Goal: Task Accomplishment & Management: Manage account settings

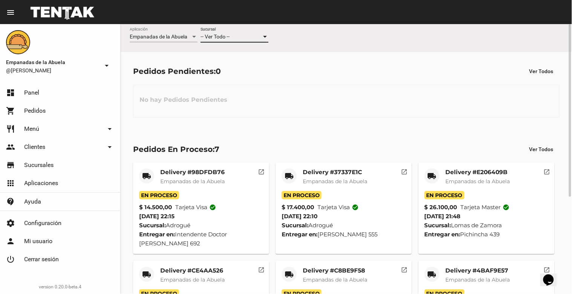
click at [266, 36] on div at bounding box center [265, 37] width 4 height 2
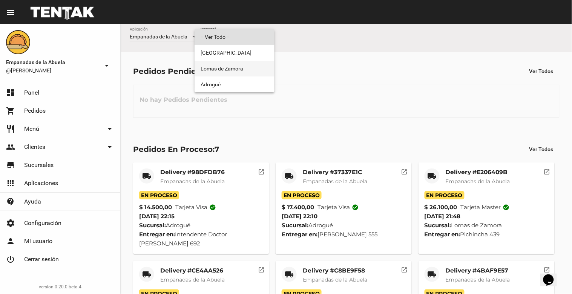
click at [244, 66] on span "Lomas de Zamora" at bounding box center [235, 69] width 68 height 16
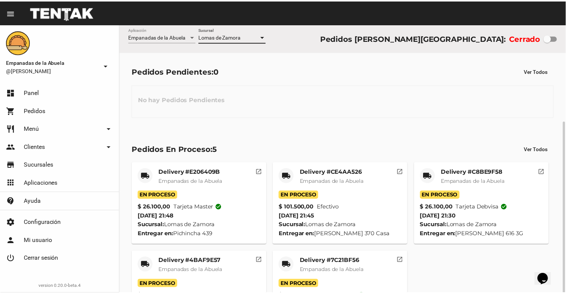
scroll to position [53, 0]
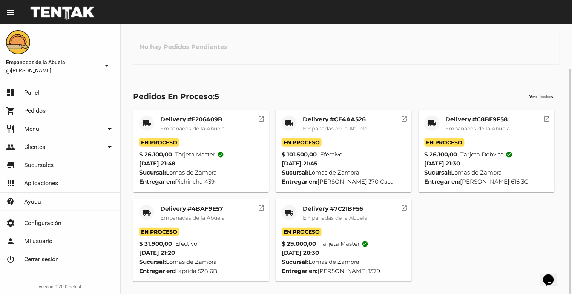
click at [316, 211] on mat-card-title "Delivery #7C21BF56" at bounding box center [335, 209] width 64 height 8
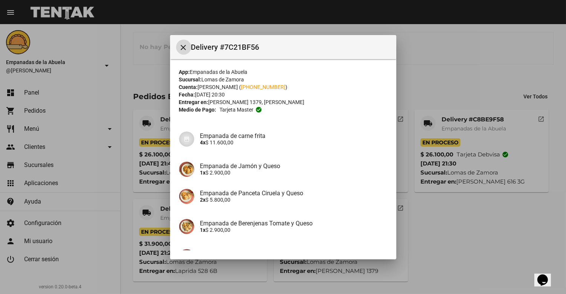
scroll to position [106, 0]
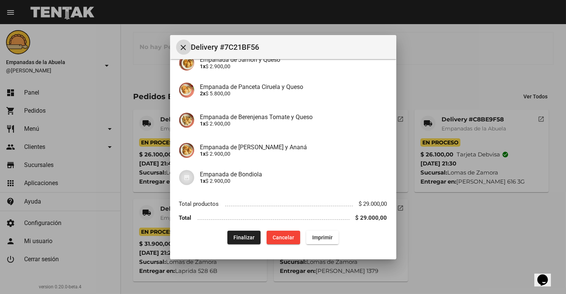
click at [245, 243] on button "Finalizar" at bounding box center [243, 238] width 33 height 14
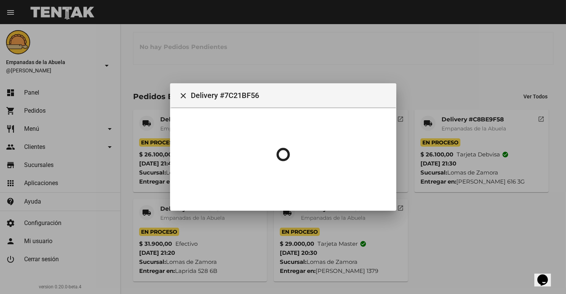
scroll to position [0, 0]
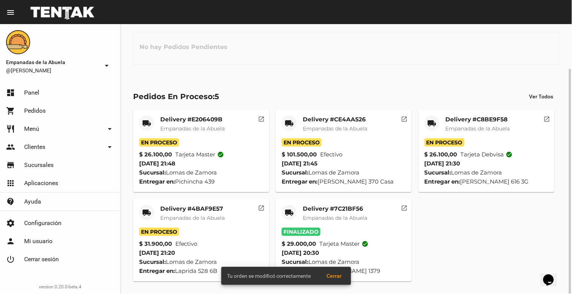
click at [201, 210] on mat-card-title "Delivery #4BAF9E57" at bounding box center [192, 209] width 64 height 8
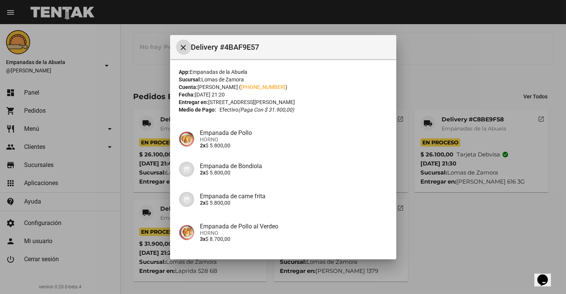
scroll to position [91, 0]
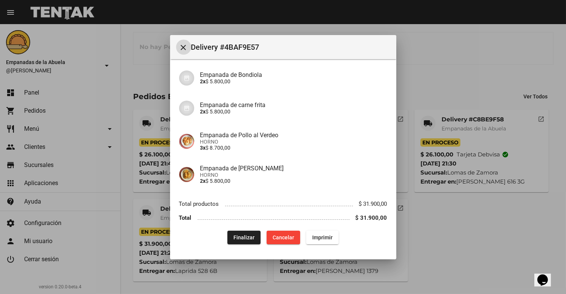
click at [251, 241] on button "Finalizar" at bounding box center [243, 238] width 33 height 14
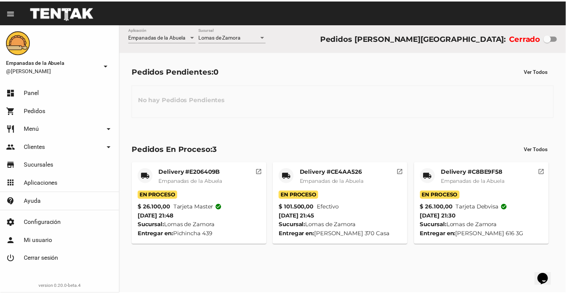
scroll to position [0, 0]
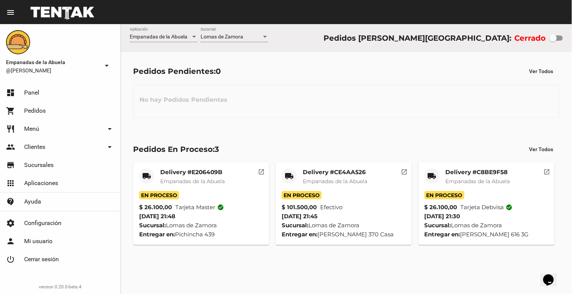
click at [462, 175] on mat-card-title "Delivery #C8BE9F58" at bounding box center [478, 173] width 64 height 8
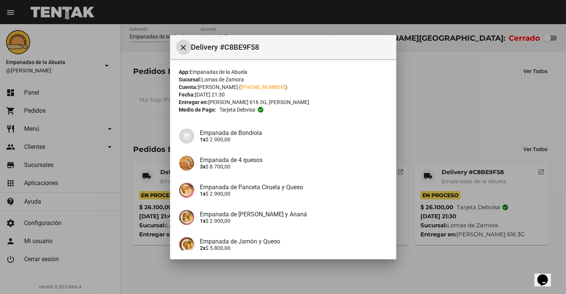
scroll to position [100, 0]
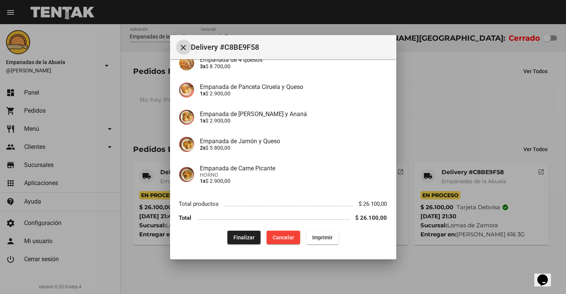
click at [236, 235] on span "Finalizar" at bounding box center [243, 238] width 21 height 6
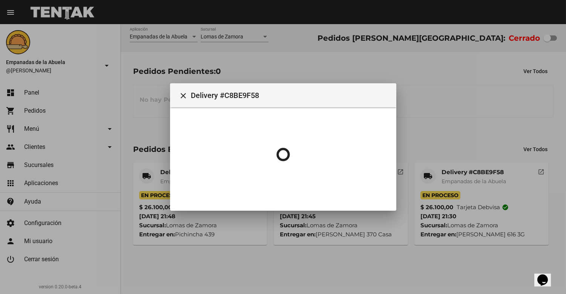
scroll to position [0, 0]
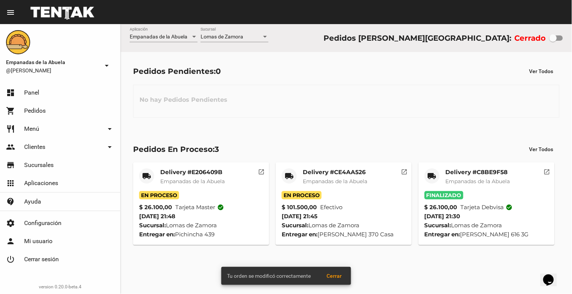
click at [328, 175] on mat-card-title "Delivery #CE4AA526" at bounding box center [335, 173] width 64 height 8
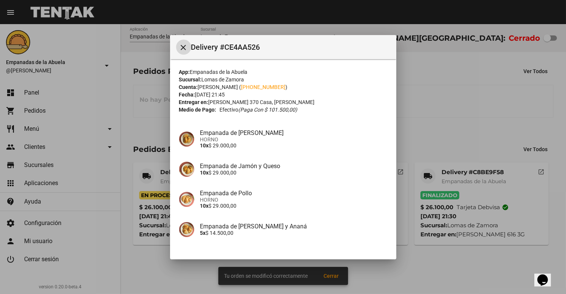
scroll to position [52, 0]
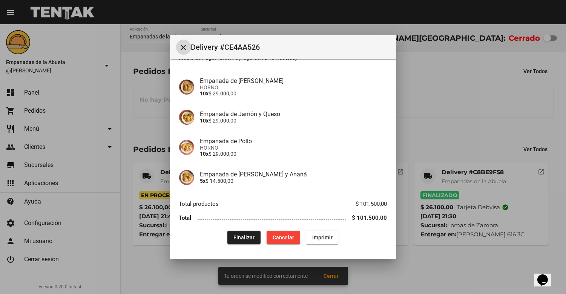
click at [238, 235] on span "Finalizar" at bounding box center [243, 238] width 21 height 6
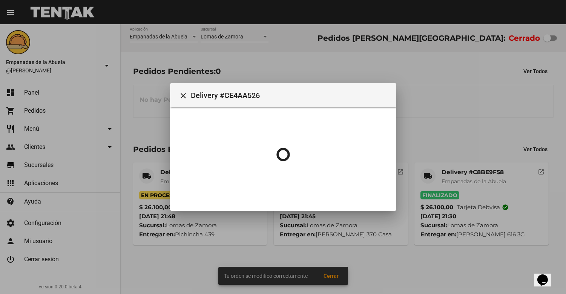
scroll to position [0, 0]
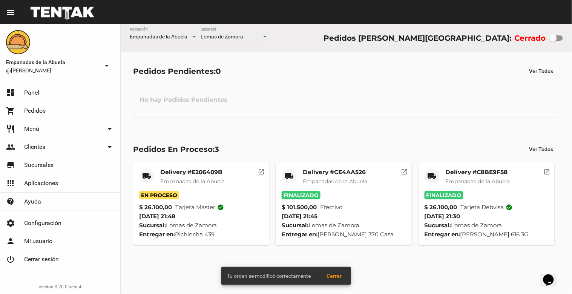
click at [186, 176] on mat-card-title "Delivery #E206409B" at bounding box center [192, 173] width 64 height 8
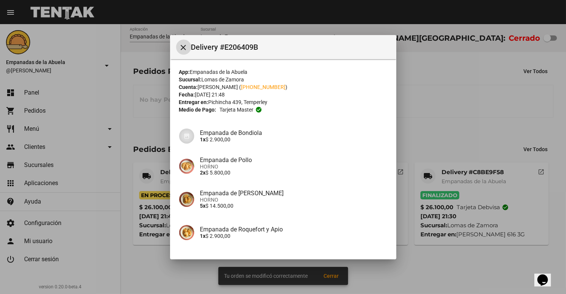
scroll to position [58, 0]
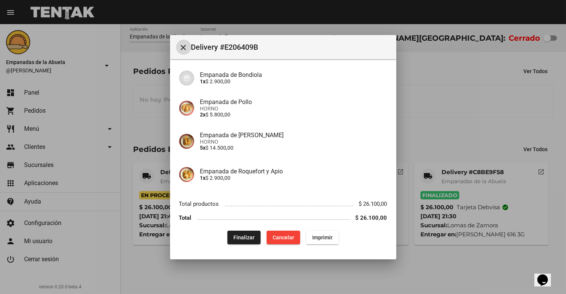
click at [237, 236] on span "Finalizar" at bounding box center [243, 238] width 21 height 6
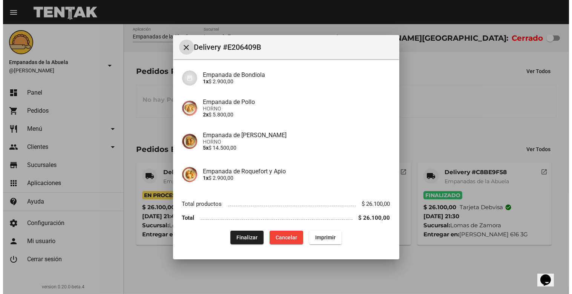
scroll to position [0, 0]
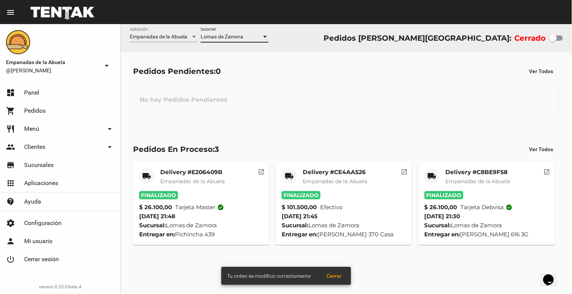
click at [263, 36] on div at bounding box center [265, 37] width 4 height 2
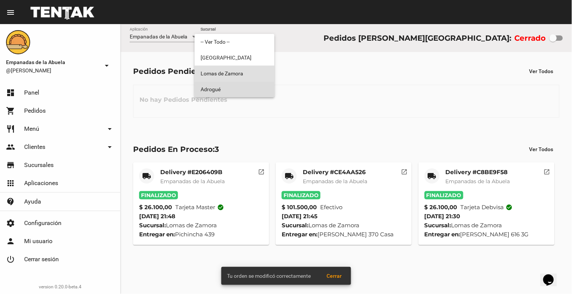
click at [236, 88] on span "Adrogué" at bounding box center [235, 89] width 68 height 16
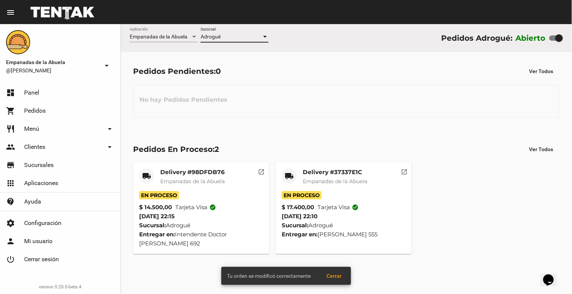
click at [265, 35] on div at bounding box center [265, 37] width 7 height 6
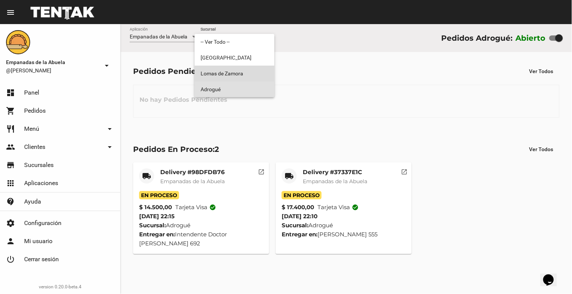
click at [250, 73] on span "Lomas de Zamora" at bounding box center [235, 74] width 68 height 16
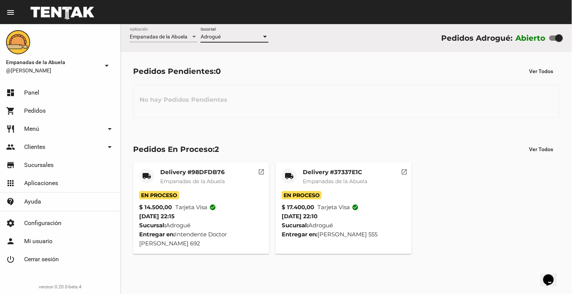
checkbox input "false"
